Goal: Information Seeking & Learning: Learn about a topic

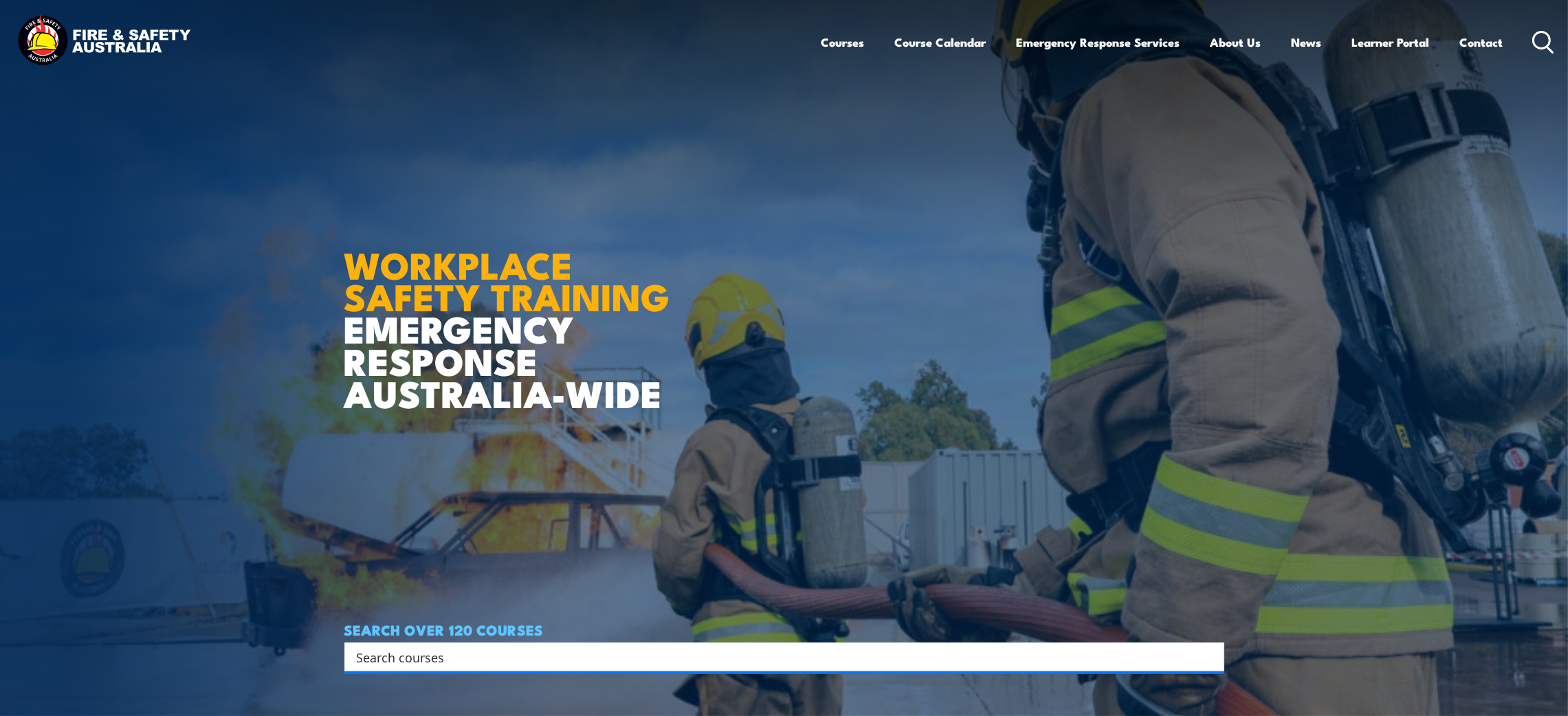
click at [375, 651] on input "Search input" at bounding box center [774, 656] width 837 height 21
type input "confined space rescue"
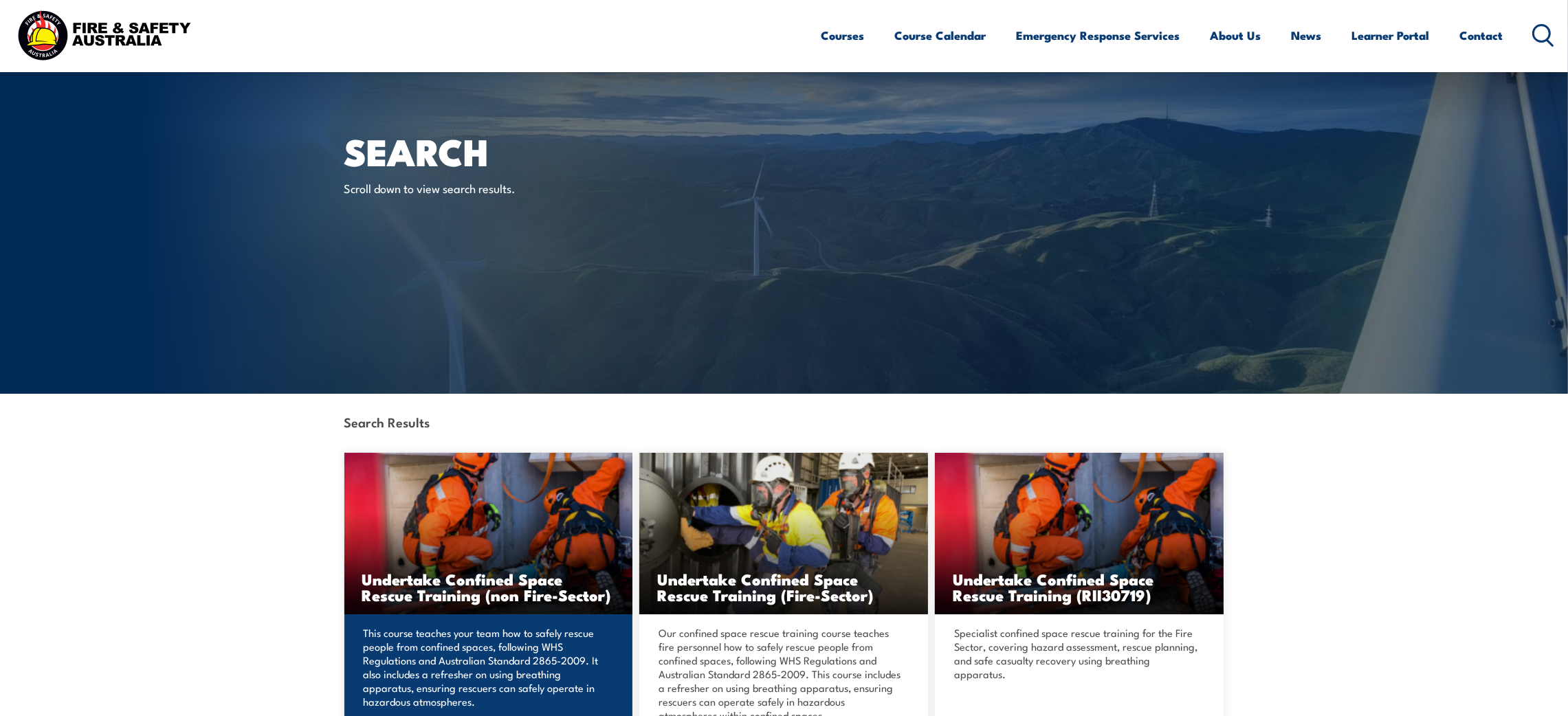
scroll to position [279, 0]
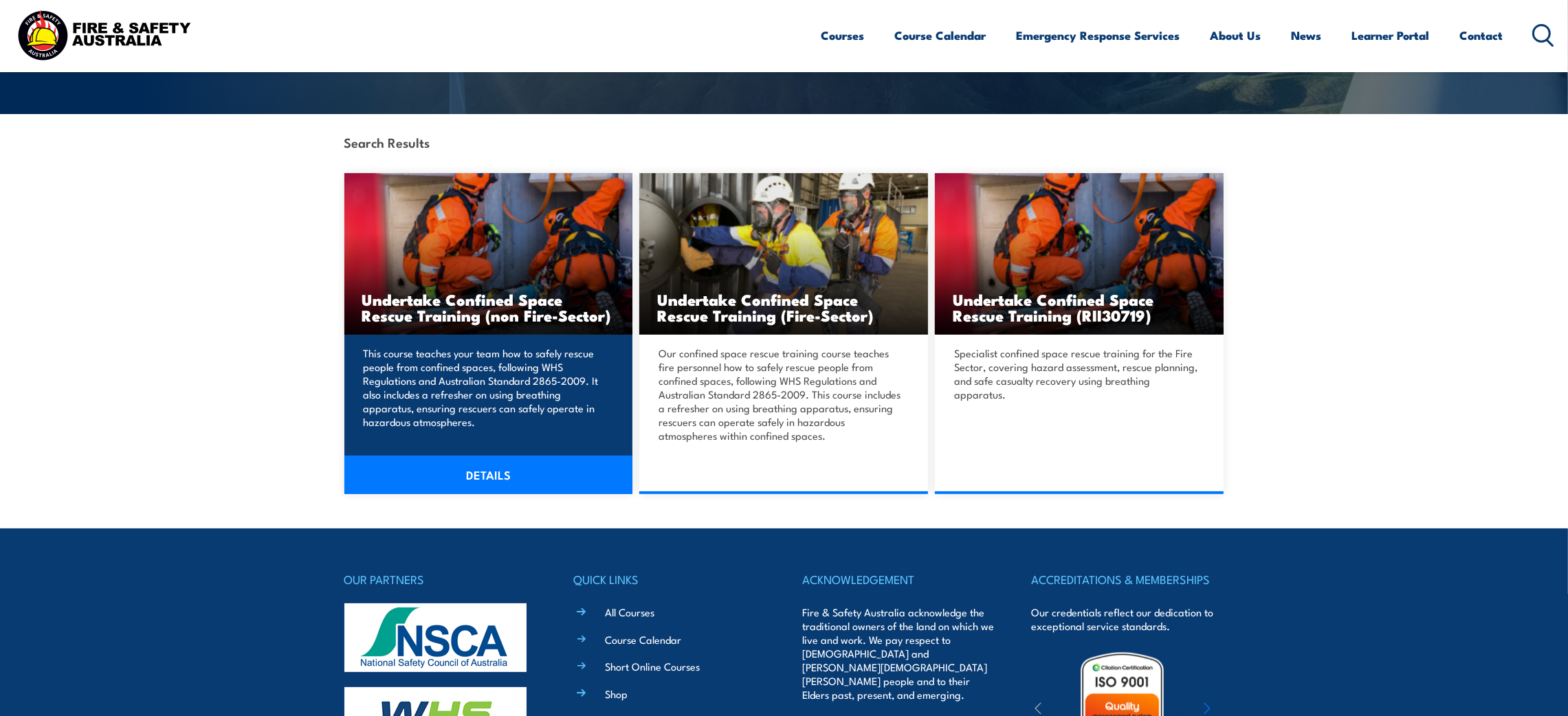
click at [523, 291] on h3 "Undertake Confined Space Rescue Training (non Fire-Sector)" at bounding box center [488, 306] width 253 height 32
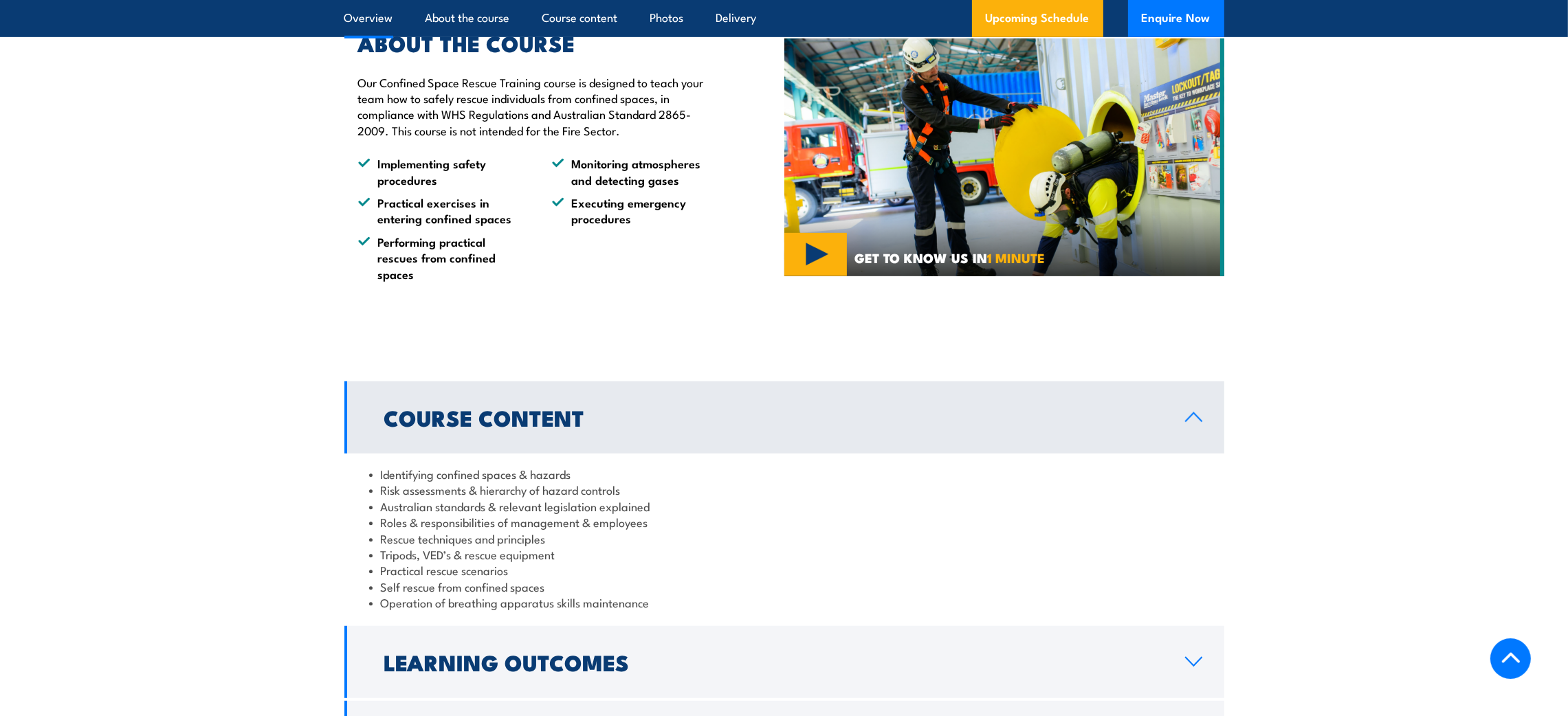
scroll to position [1411, 0]
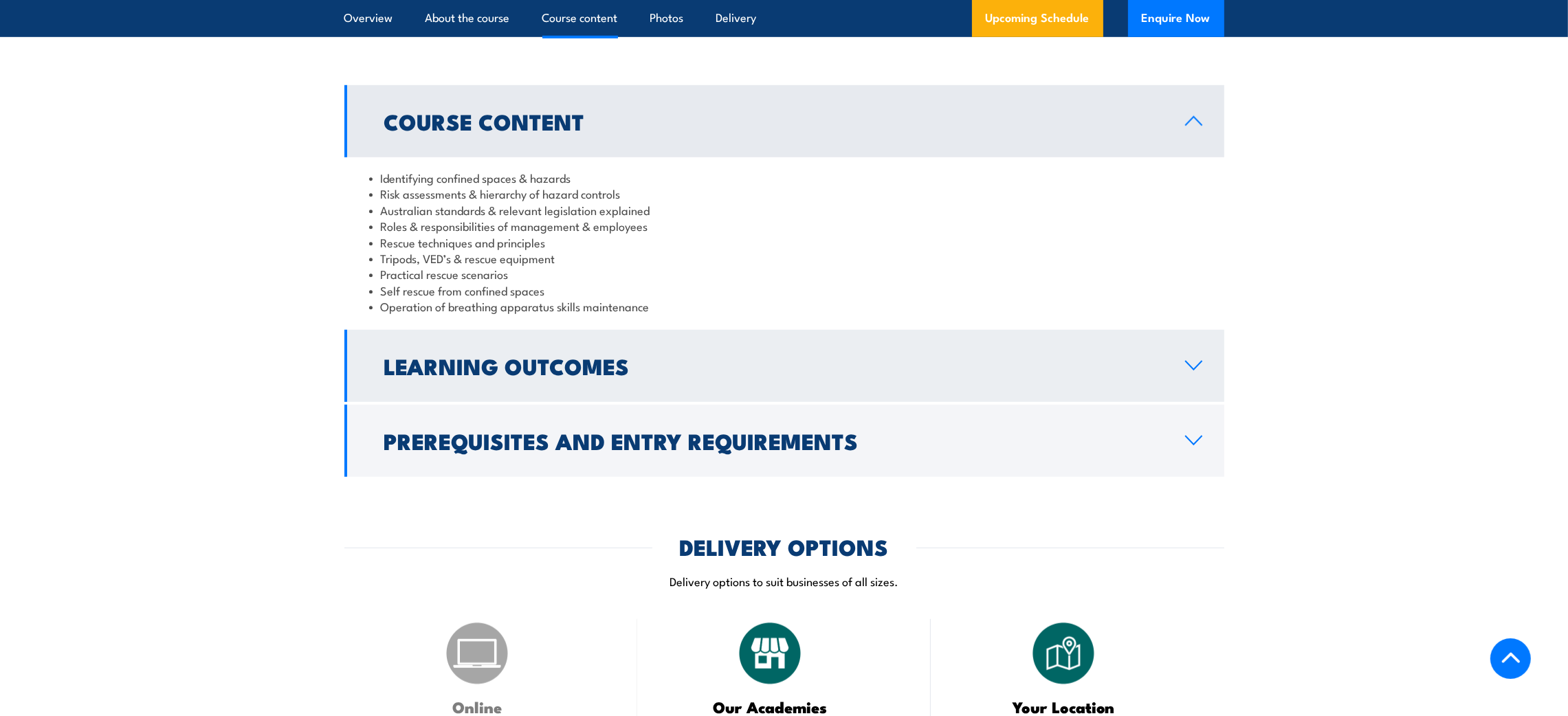
click at [527, 375] on h2 "Learning Outcomes" at bounding box center [774, 365] width 779 height 19
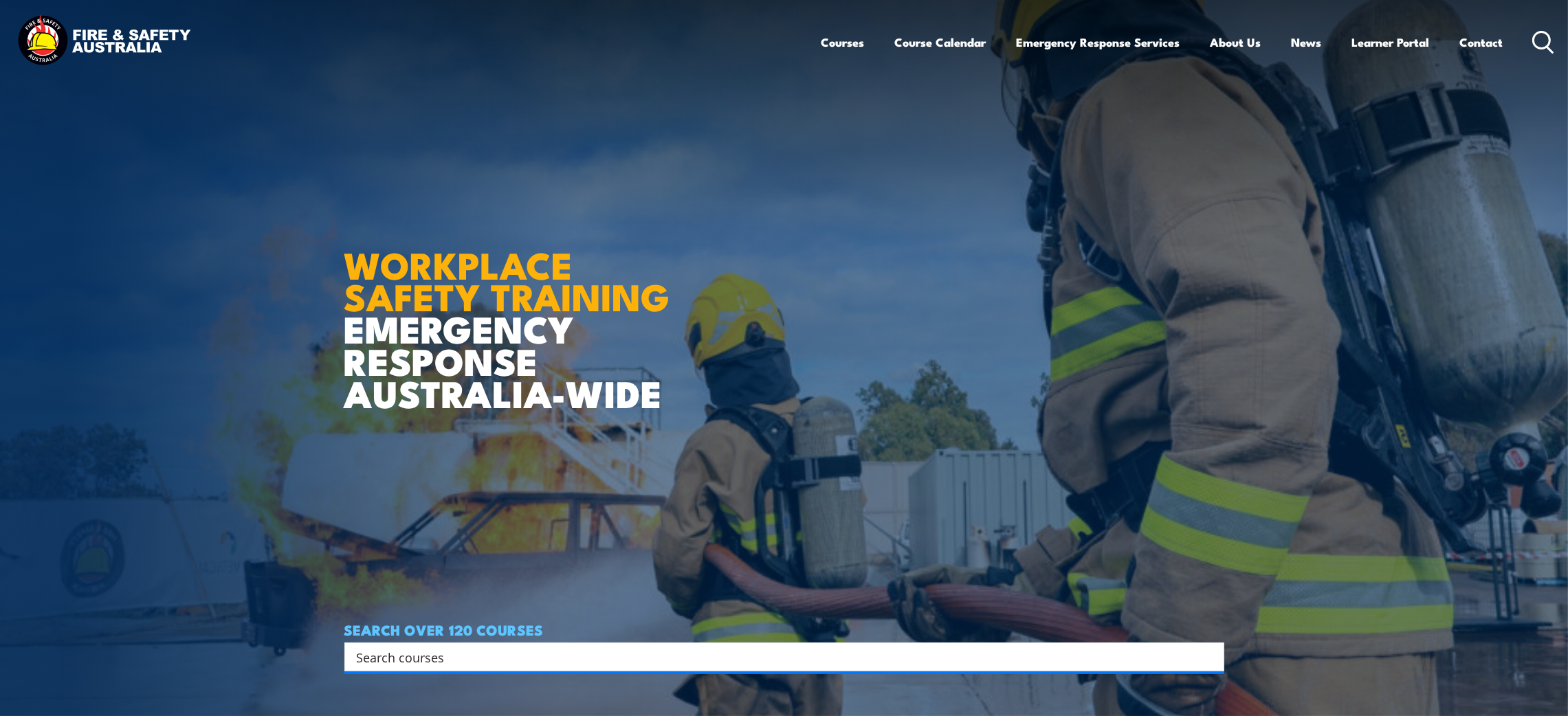
click at [428, 658] on input "Search input" at bounding box center [774, 656] width 837 height 21
type input "confined space rescue"
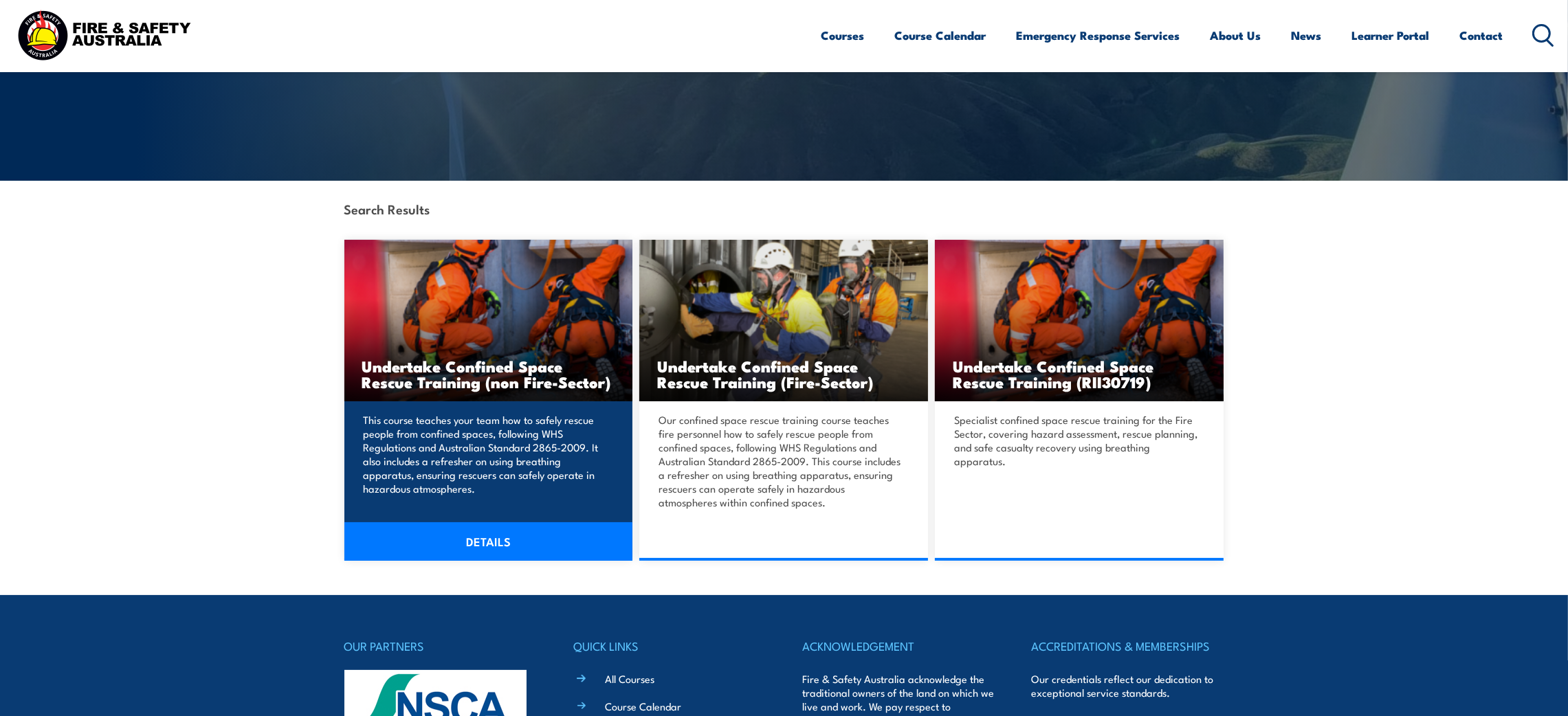
scroll to position [250, 0]
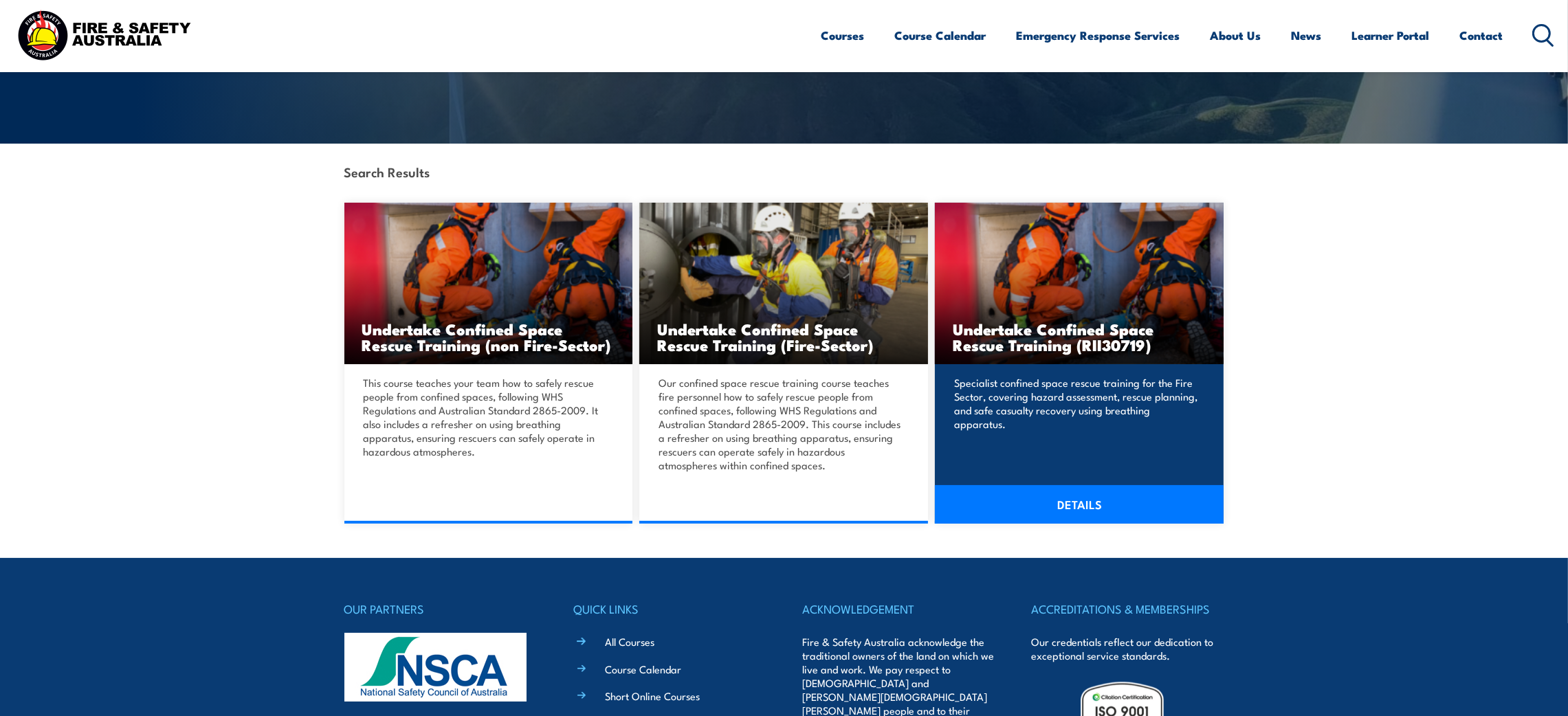
click at [1020, 296] on img at bounding box center [1079, 284] width 288 height 161
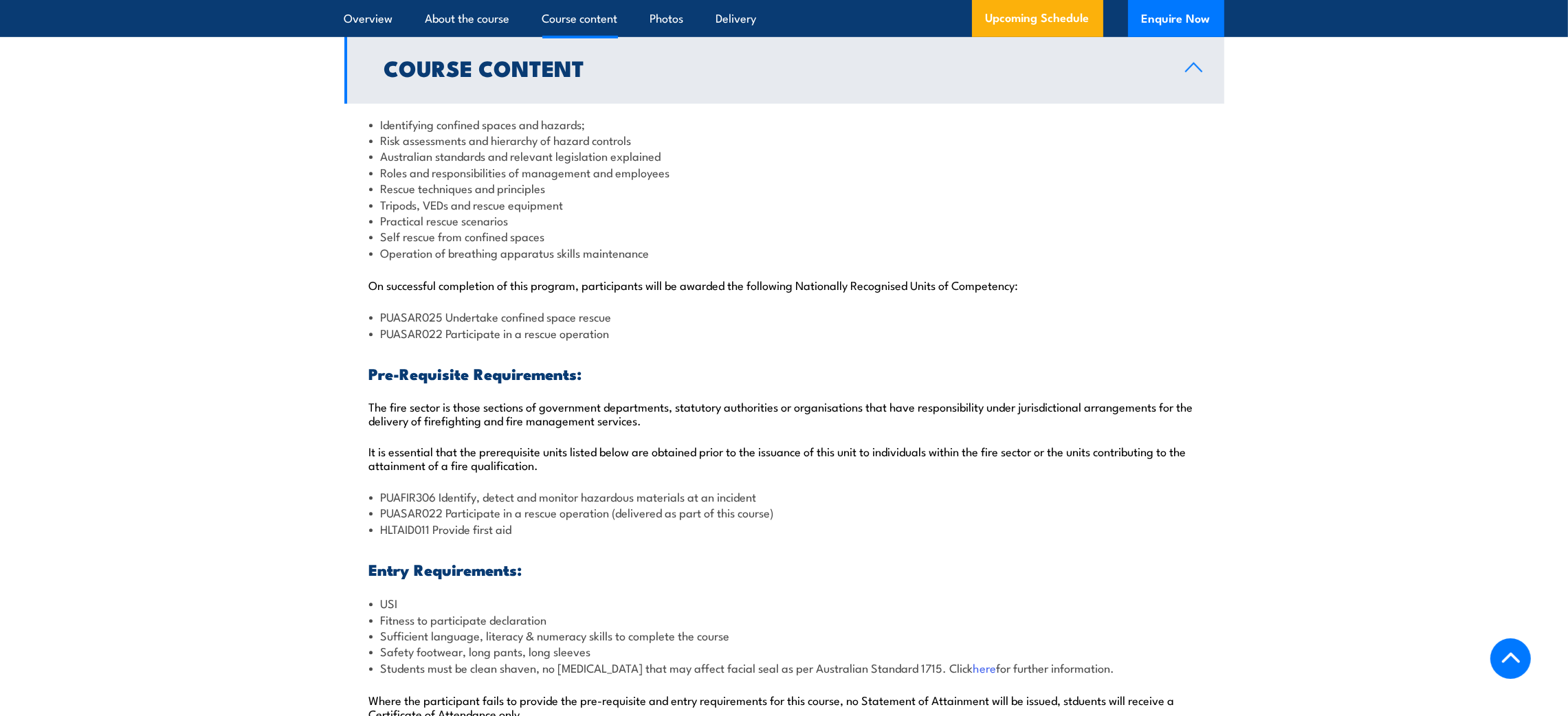
scroll to position [1241, 0]
